Goal: Navigation & Orientation: Find specific page/section

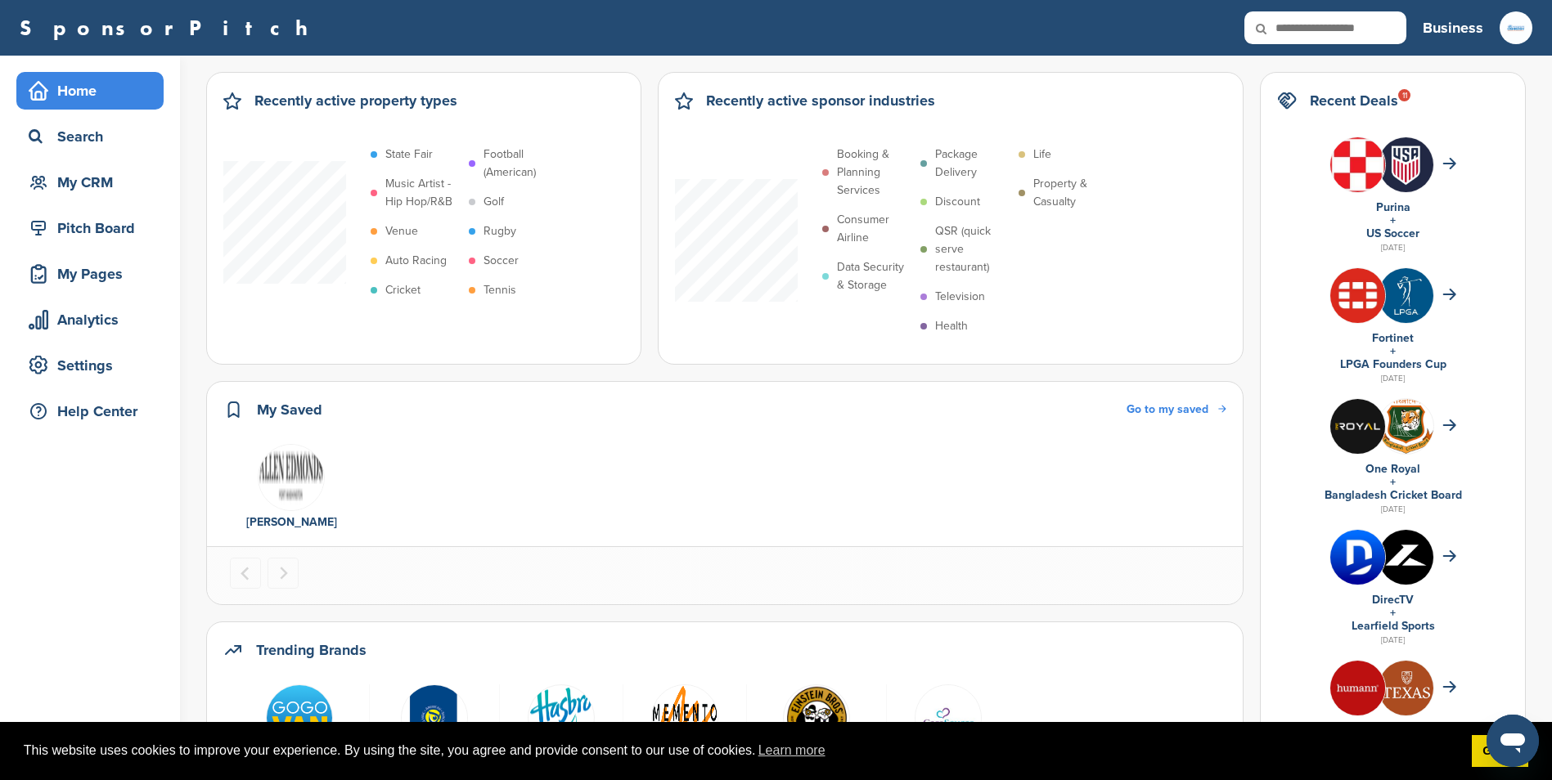
click at [1453, 31] on h3 "Business" at bounding box center [1452, 27] width 61 height 23
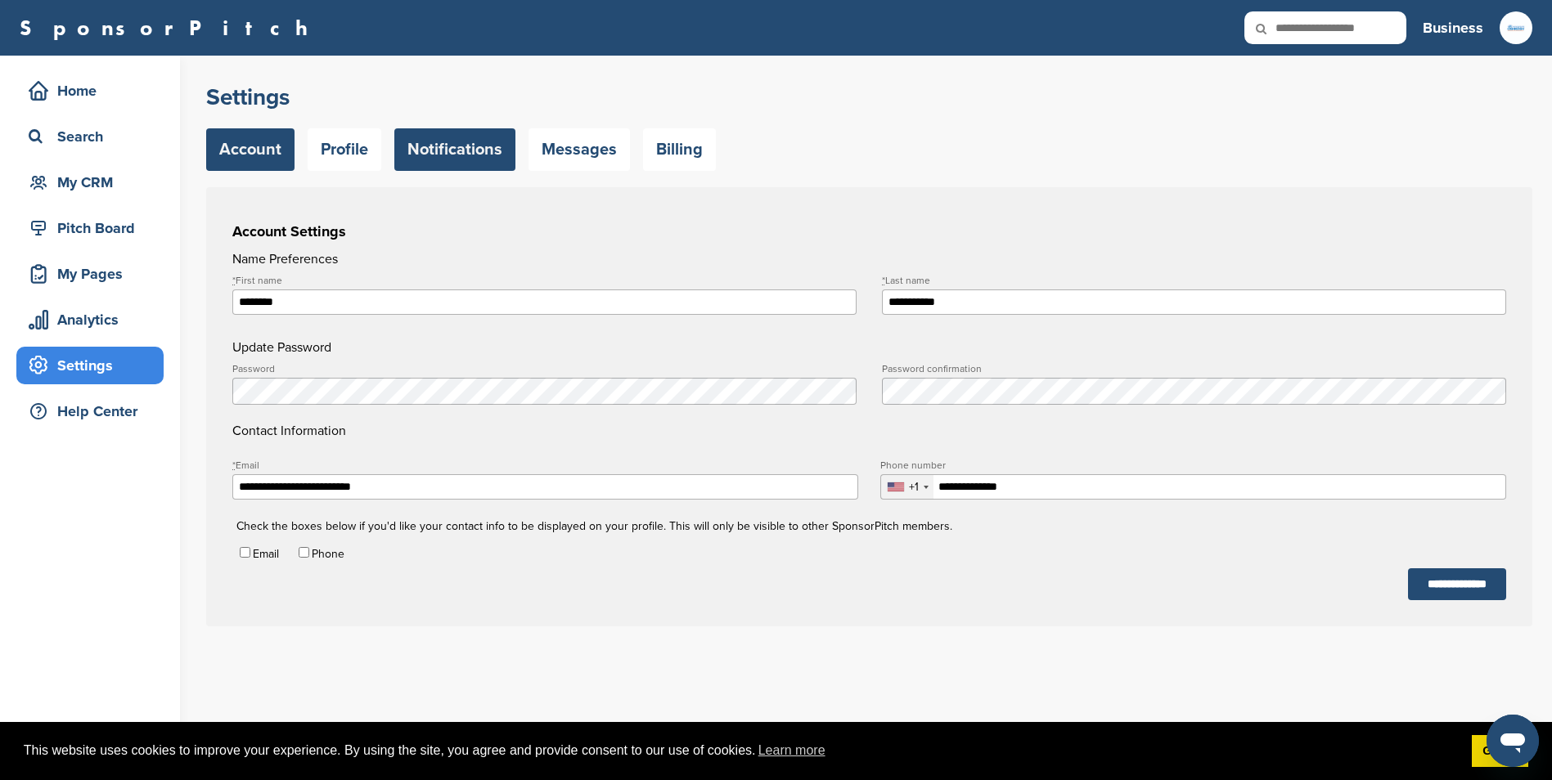
click at [463, 163] on link "Notifications" at bounding box center [454, 149] width 121 height 43
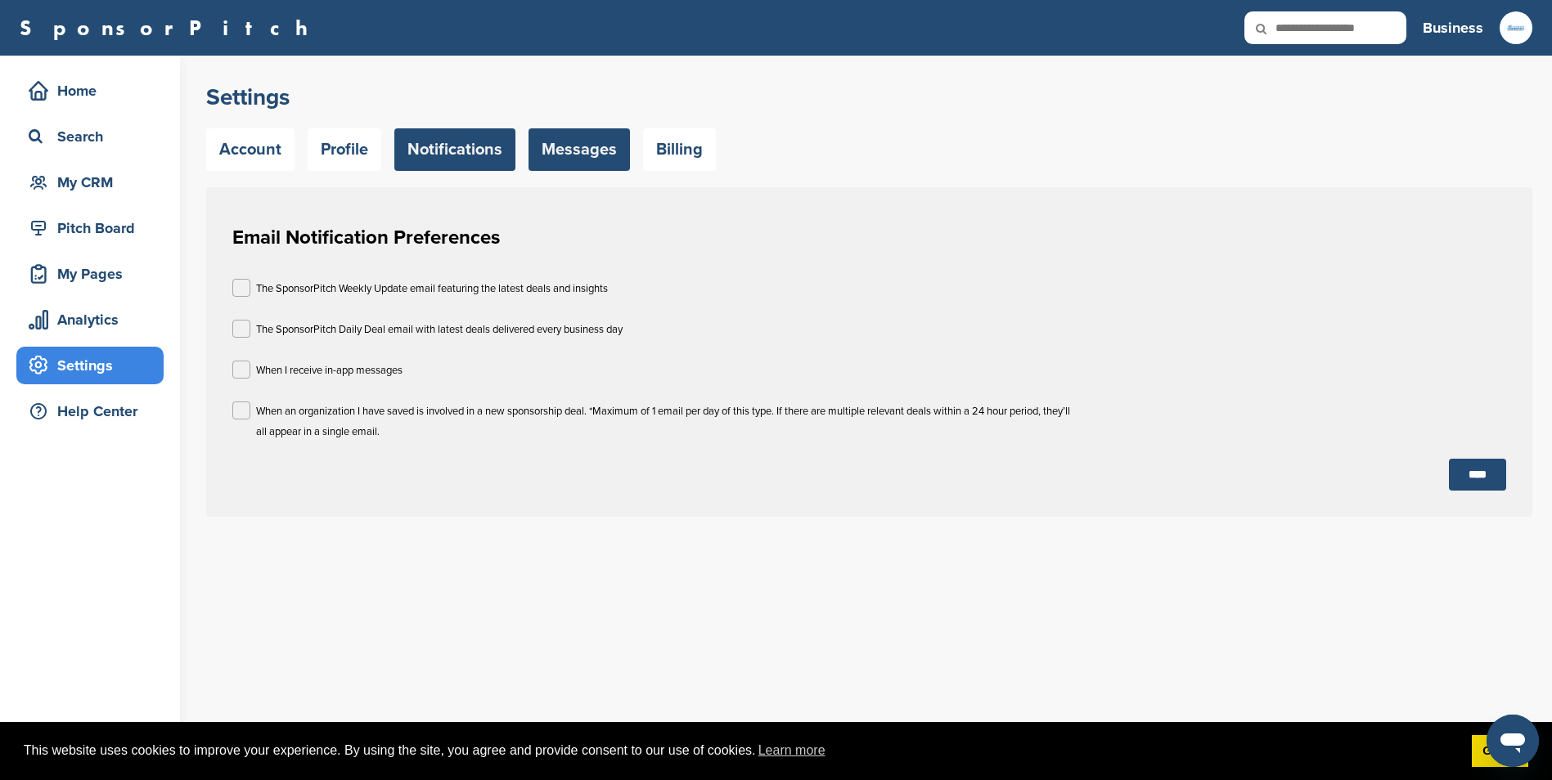
click at [555, 155] on link "Messages" at bounding box center [578, 149] width 101 height 43
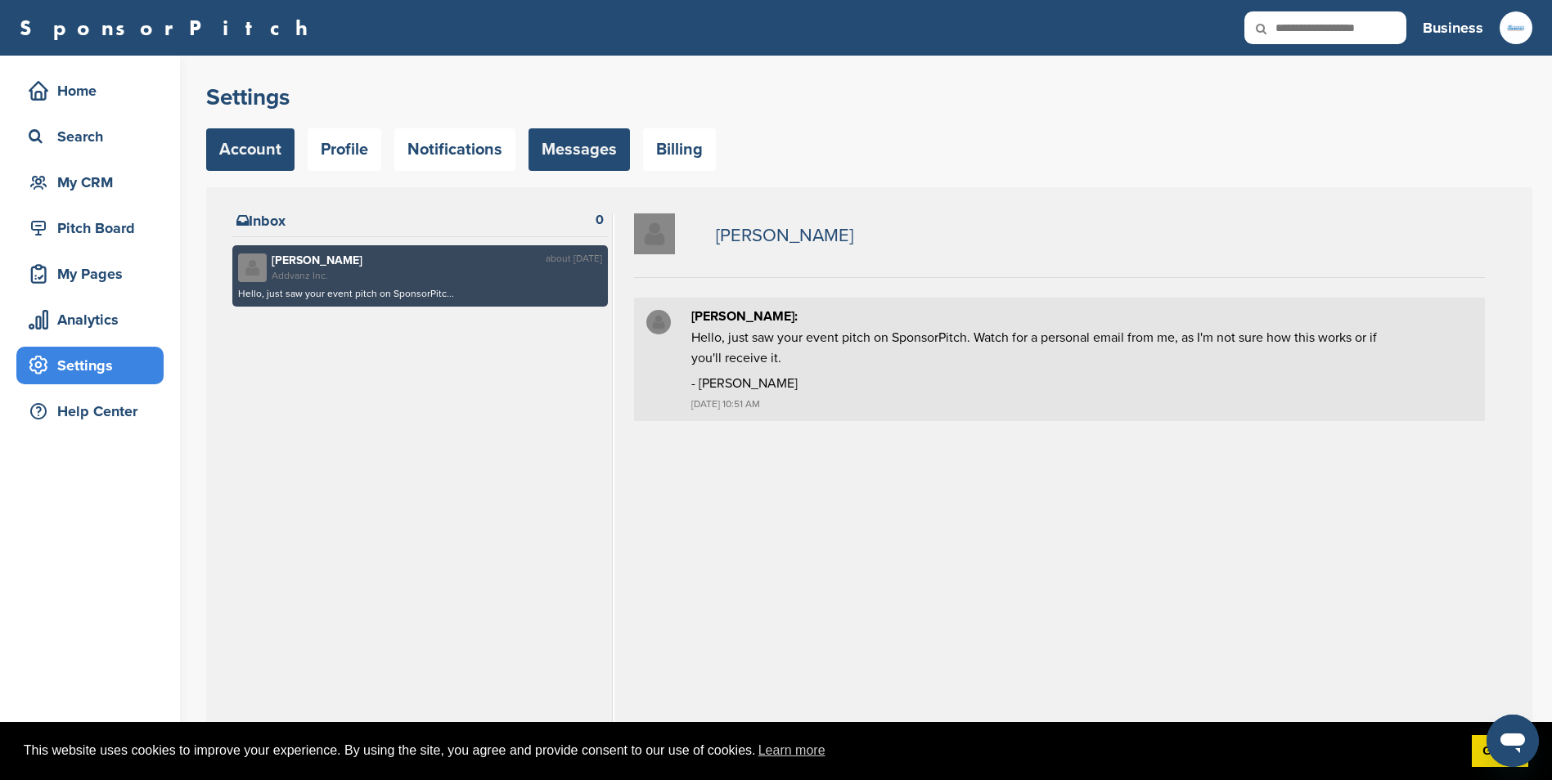
click at [289, 159] on link "Account" at bounding box center [250, 149] width 88 height 43
